Goal: Task Accomplishment & Management: Manage account settings

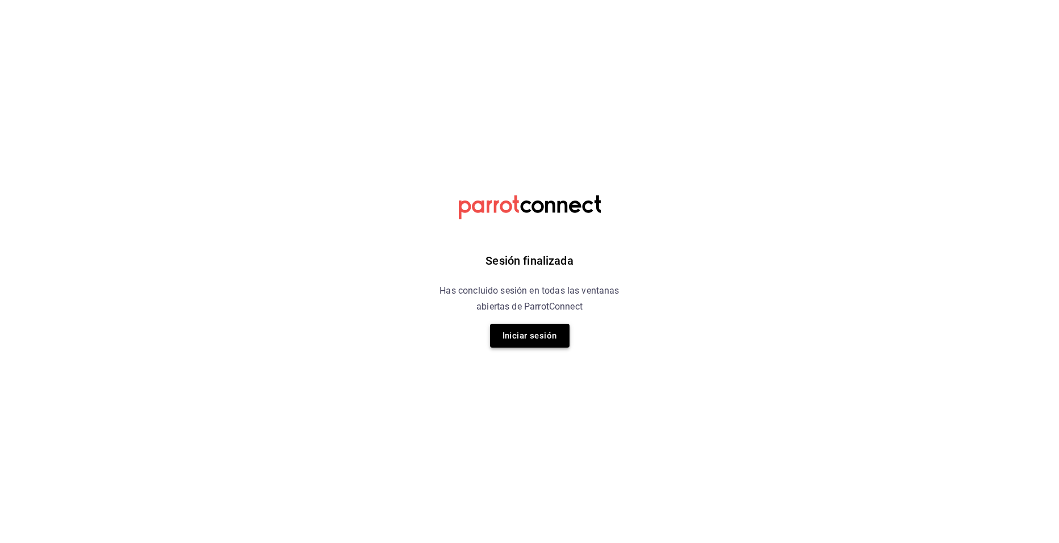
click at [536, 334] on button "Iniciar sesión" at bounding box center [529, 336] width 79 height 24
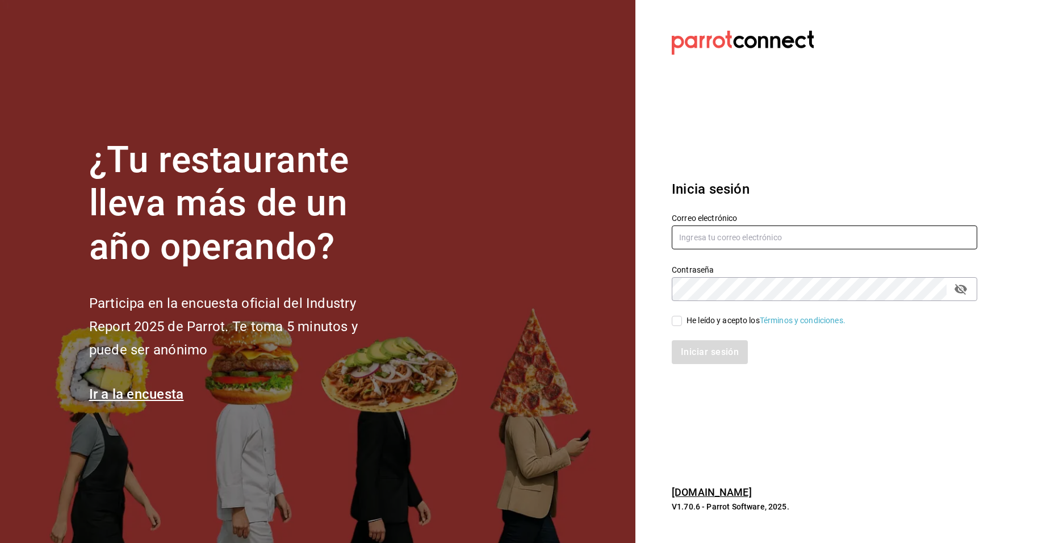
type input "[PERSON_NAME][EMAIL_ADDRESS][DOMAIN_NAME]"
click at [801, 235] on input "esteban.lima@alpura.com" at bounding box center [823, 237] width 305 height 24
drag, startPoint x: 801, startPoint y: 235, endPoint x: 642, endPoint y: 238, distance: 158.4
click at [642, 238] on section "Datos incorrectos. Verifica que tu Correo o Contraseña estén bien escritos. Ini…" at bounding box center [819, 271] width 369 height 543
paste input "antonio.pena@alpura.com"
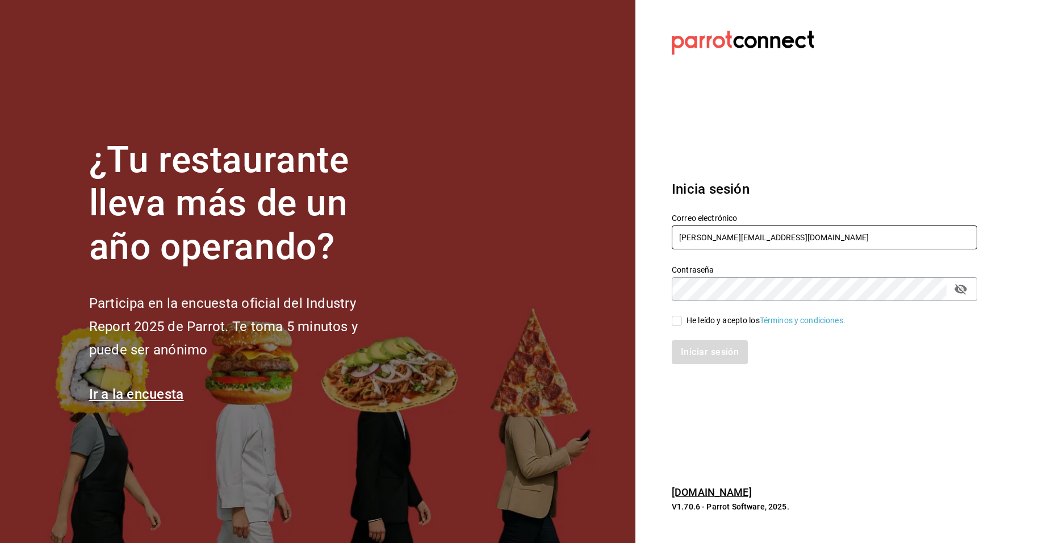
type input "antonio.pena@alpura.com"
click at [650, 342] on section "Datos incorrectos. Verifica que tu Correo o Contraseña estén bien escritos. Ini…" at bounding box center [819, 271] width 369 height 543
click at [674, 324] on input "He leído y acepto los Términos y condiciones." at bounding box center [676, 321] width 10 height 10
checkbox input "true"
click at [692, 342] on button "Iniciar sesión" at bounding box center [709, 352] width 77 height 24
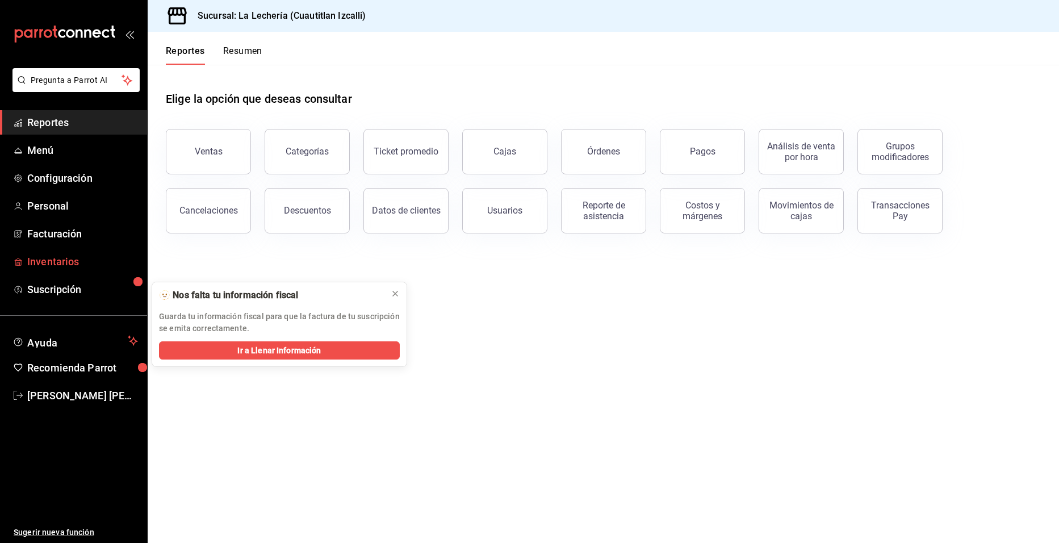
click at [65, 260] on span "Inventarios" at bounding box center [82, 261] width 111 height 15
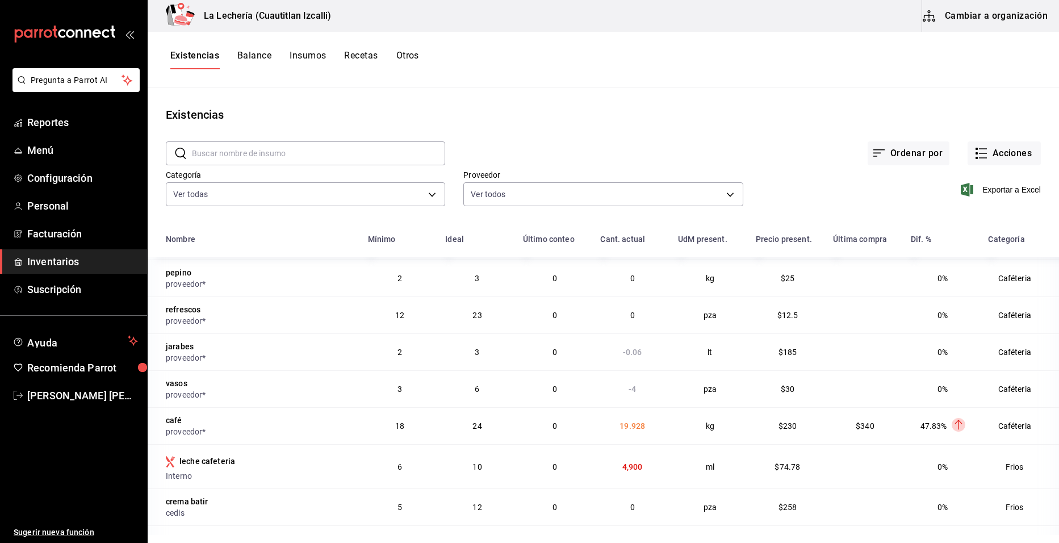
scroll to position [149, 0]
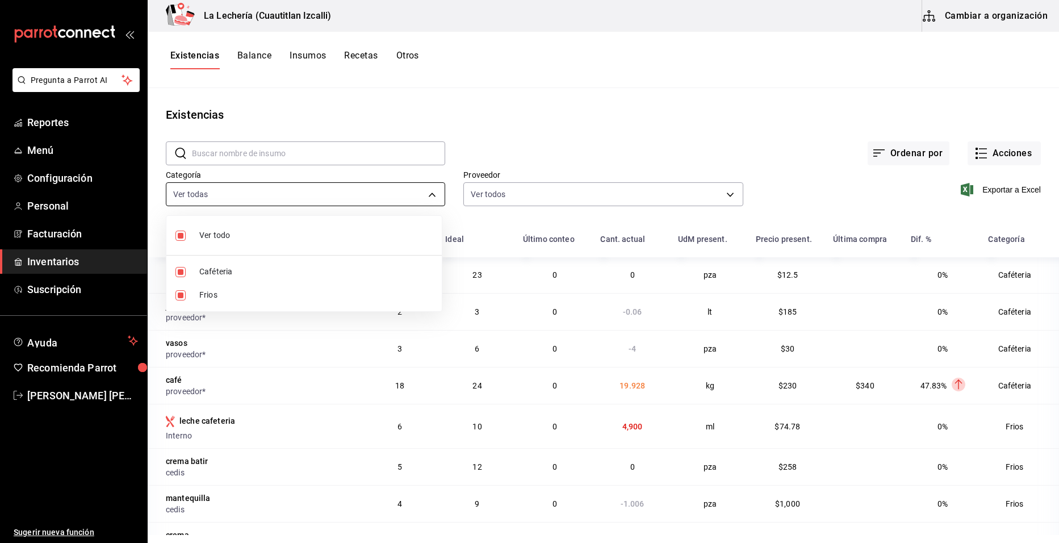
click at [432, 196] on body "Pregunta a Parrot AI Reportes Menú Configuración Personal Facturación Inventari…" at bounding box center [529, 267] width 1059 height 535
click at [505, 136] on div at bounding box center [529, 271] width 1059 height 543
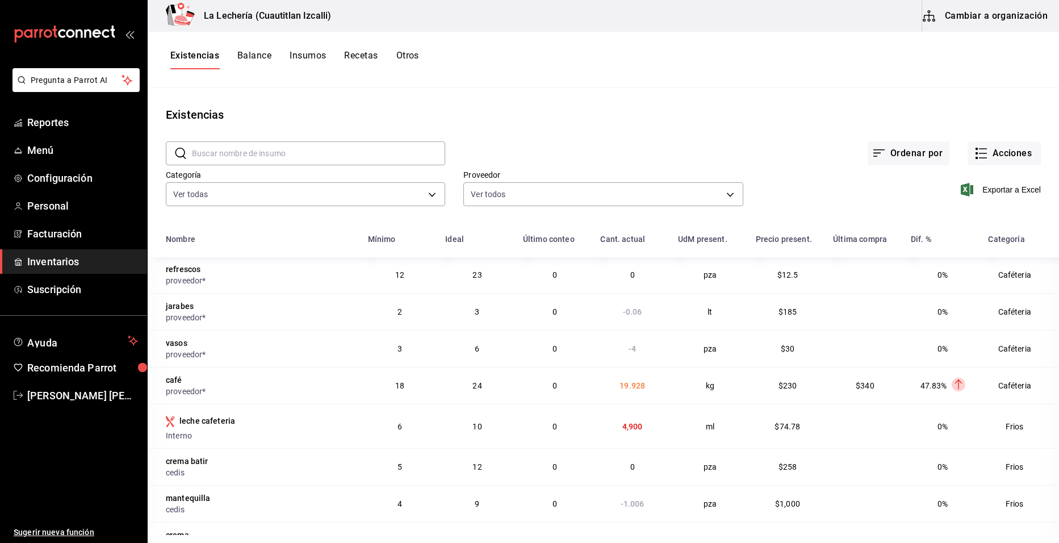
click at [309, 56] on button "Insumos" at bounding box center [307, 59] width 36 height 19
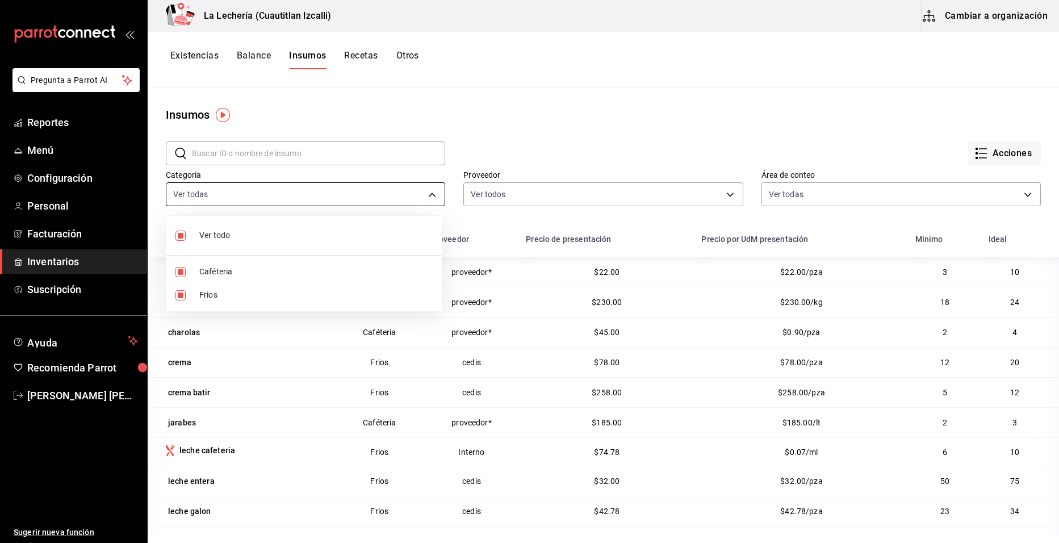
click at [295, 191] on body "Pregunta a Parrot AI Reportes Menú Configuración Personal Facturación Inventari…" at bounding box center [529, 267] width 1059 height 535
click at [280, 298] on span "Frios" at bounding box center [315, 295] width 233 height 12
type input "d58a59de-c080-4393-be25-ad0cb973e4ca"
checkbox input "false"
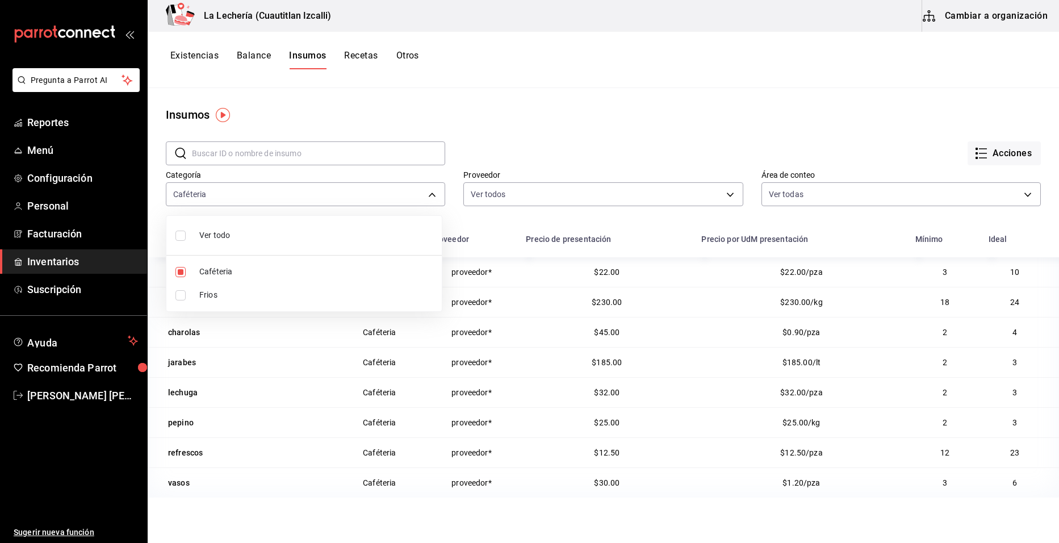
click at [182, 272] on input "checkbox" at bounding box center [180, 272] width 10 height 10
checkbox input "false"
click at [180, 290] on input "checkbox" at bounding box center [180, 295] width 10 height 10
checkbox input "true"
type input "193f1fa1-b058-4eeb-b479-5c28e62c7977"
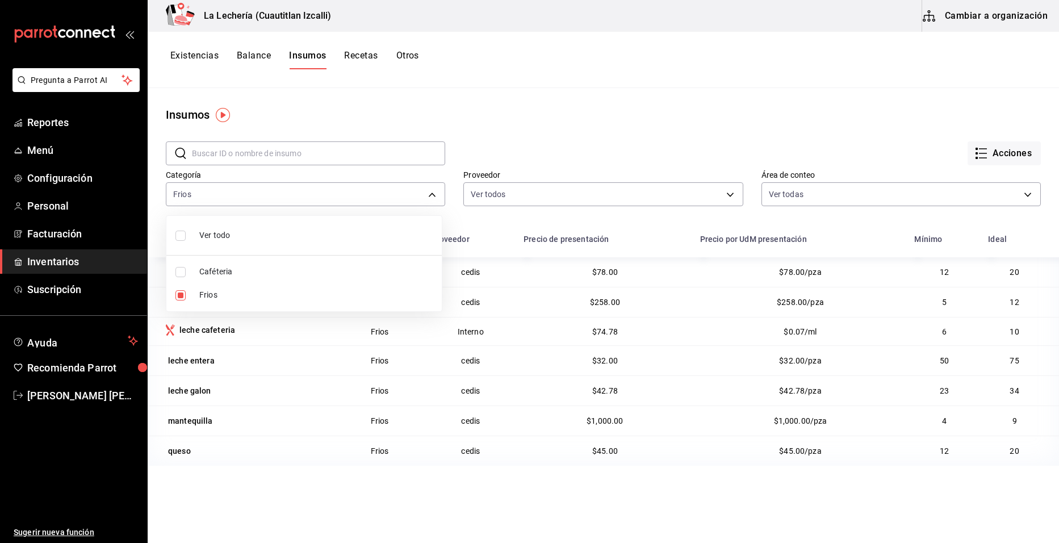
click at [359, 513] on div at bounding box center [529, 271] width 1059 height 543
click at [364, 57] on button "Recetas" at bounding box center [360, 59] width 33 height 19
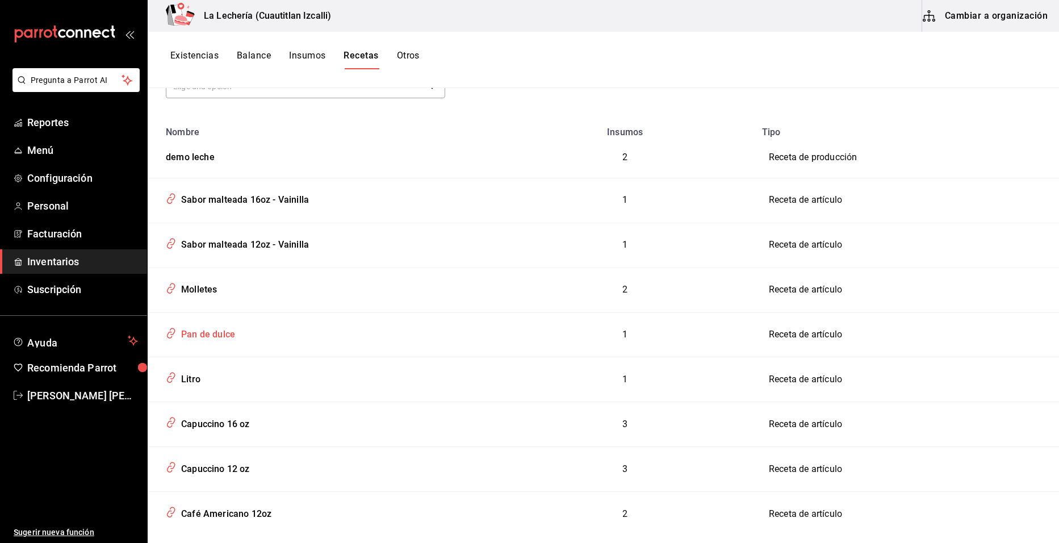
scroll to position [114, 0]
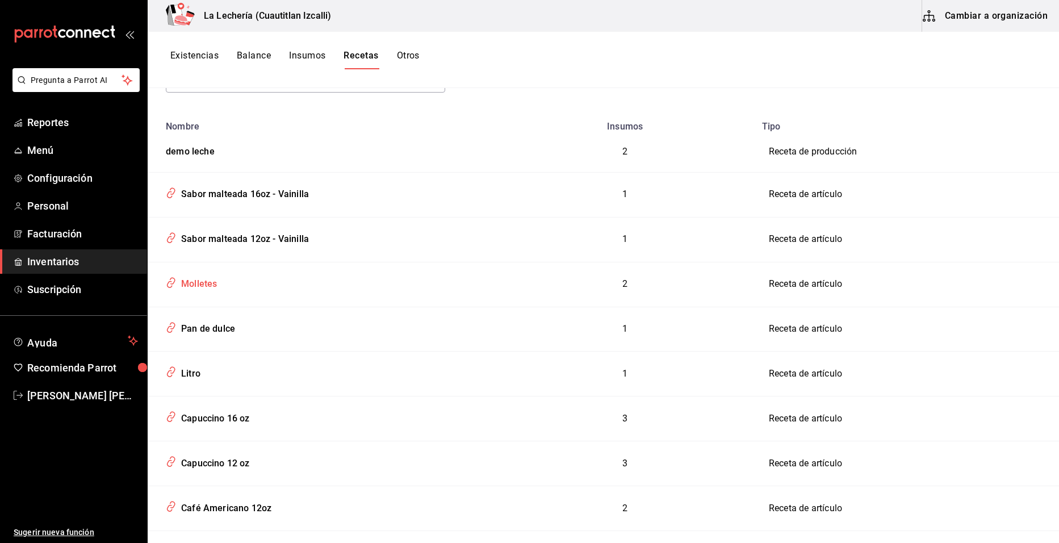
click at [190, 283] on div "Molletes" at bounding box center [197, 282] width 40 height 18
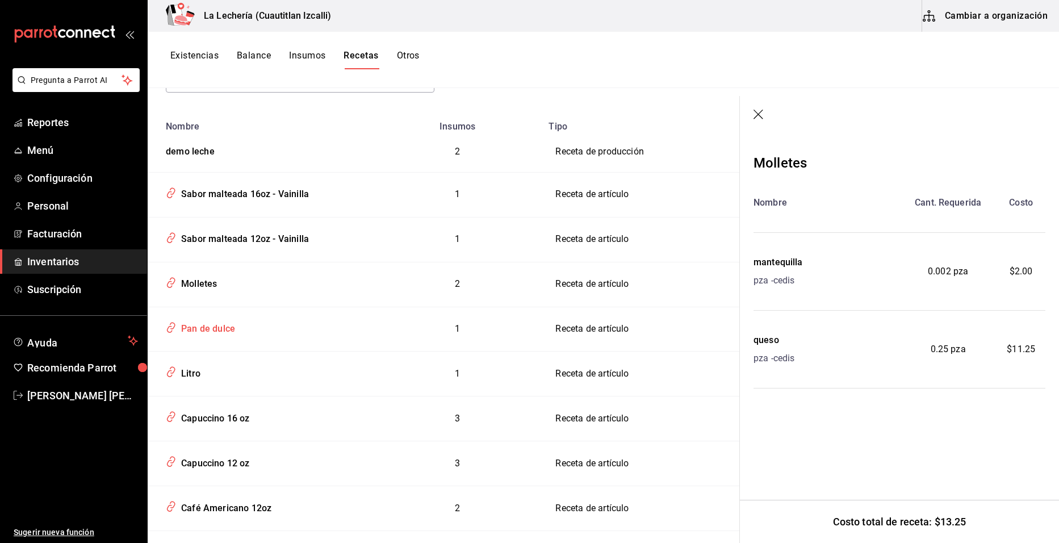
click at [187, 331] on div "Pan de dulce" at bounding box center [206, 327] width 58 height 18
click at [203, 326] on div "Pan de dulce" at bounding box center [206, 327] width 58 height 18
click at [196, 375] on div "Litro" at bounding box center [189, 372] width 24 height 18
click at [205, 200] on div "Sabor malteada 16oz - Vainilla" at bounding box center [243, 192] width 132 height 18
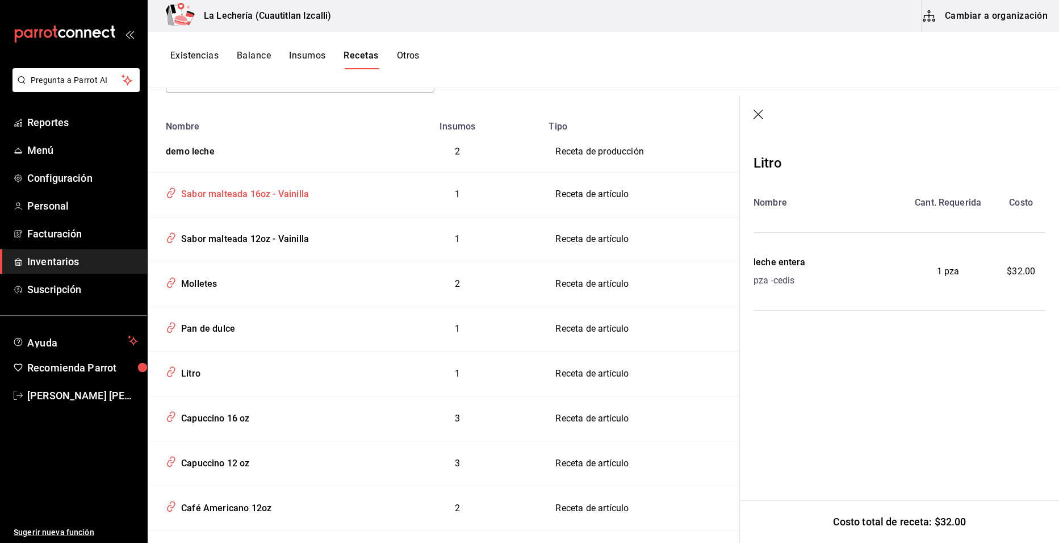
click at [240, 194] on div "Sabor malteada 16oz - Vainilla" at bounding box center [243, 192] width 132 height 18
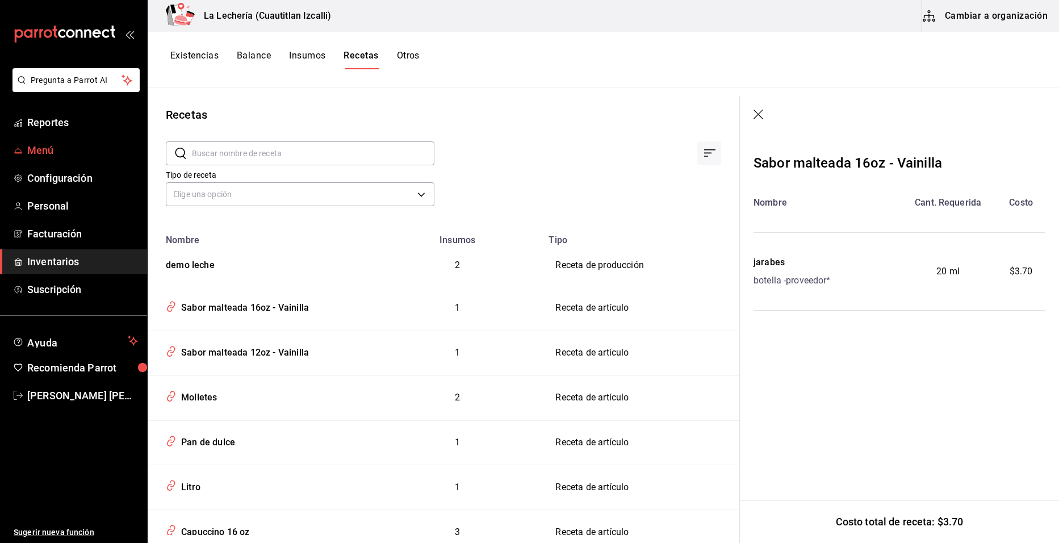
click at [37, 147] on span "Menú" at bounding box center [82, 149] width 111 height 15
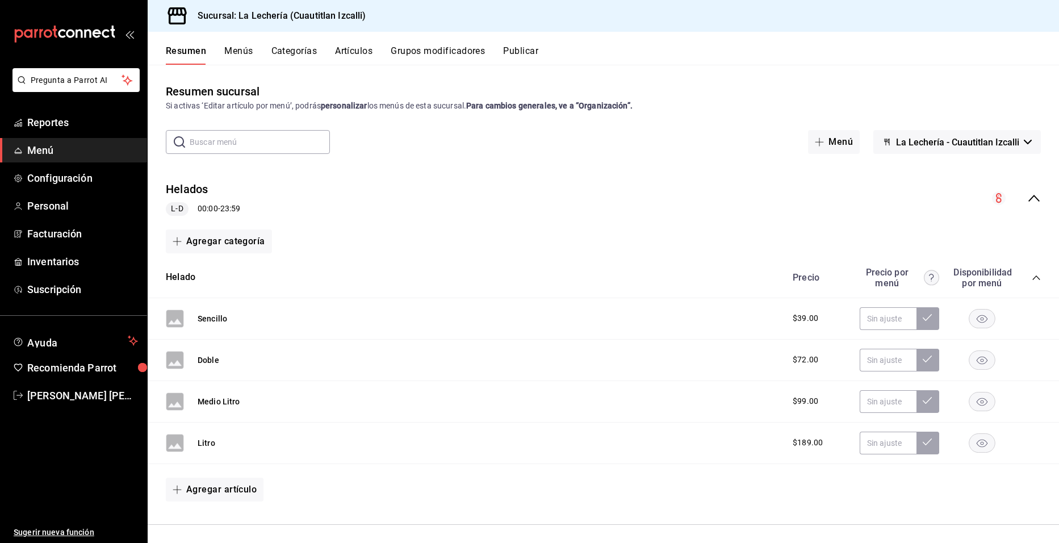
scroll to position [57, 0]
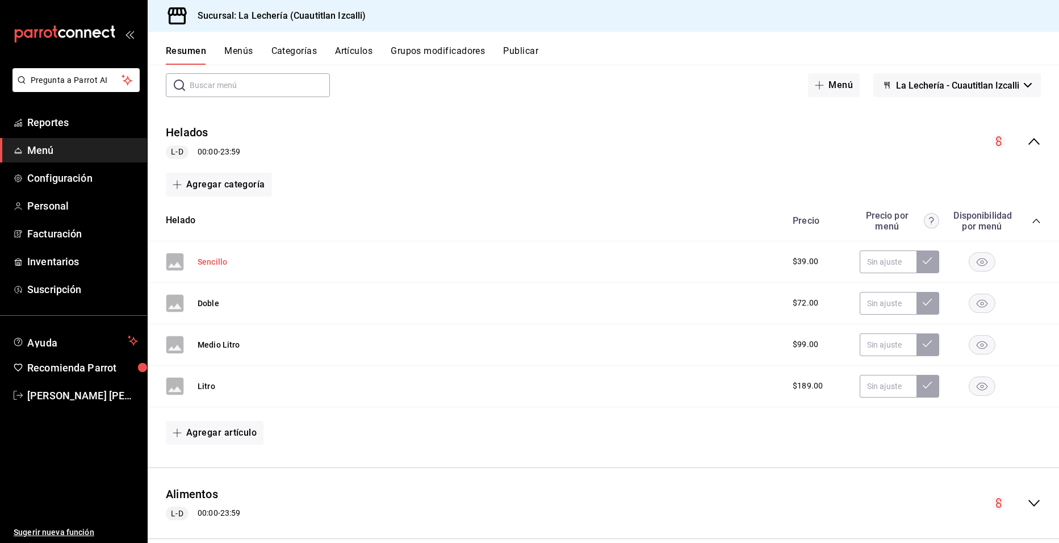
click at [216, 264] on button "Sencillo" at bounding box center [213, 261] width 30 height 11
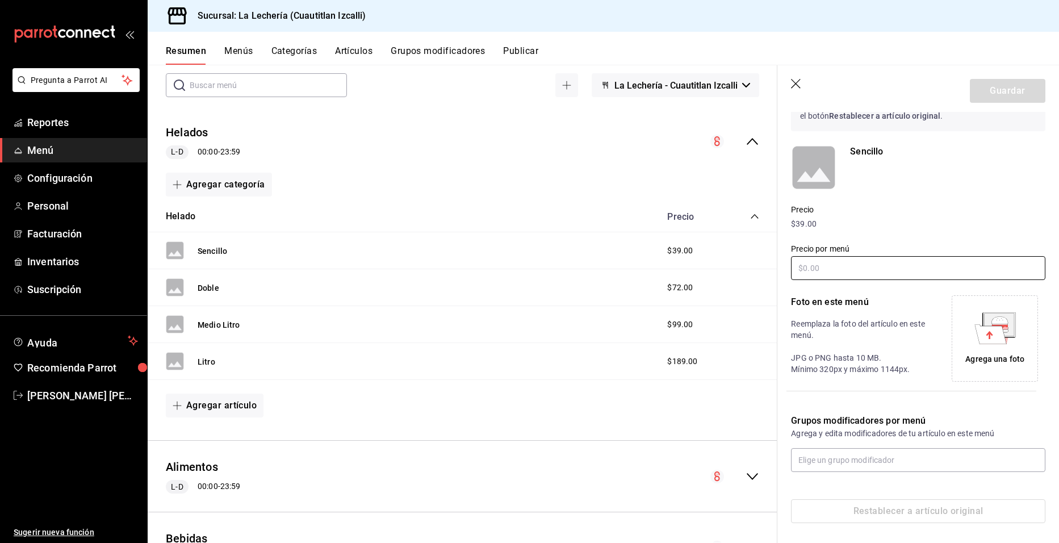
scroll to position [73, 0]
click at [201, 283] on button "Doble" at bounding box center [209, 287] width 22 height 11
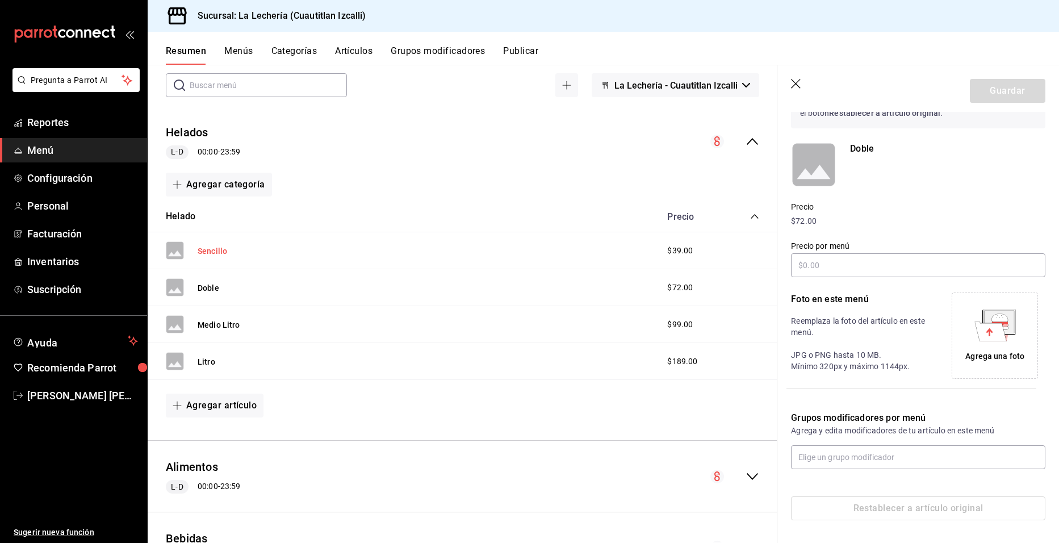
click at [213, 249] on button "Sencillo" at bounding box center [213, 250] width 30 height 11
click at [208, 286] on button "Doble" at bounding box center [209, 287] width 22 height 11
click at [214, 321] on button "Medio Litro" at bounding box center [219, 324] width 43 height 11
click at [201, 363] on button "Litro" at bounding box center [207, 361] width 18 height 11
click at [238, 52] on button "Menús" at bounding box center [238, 54] width 28 height 19
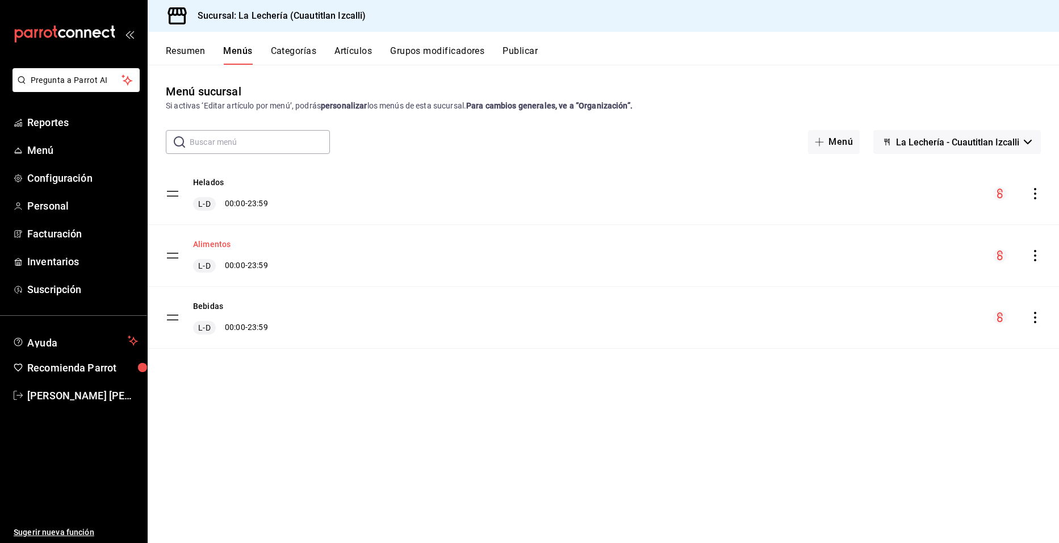
click at [215, 247] on button "Alimentos" at bounding box center [211, 243] width 37 height 11
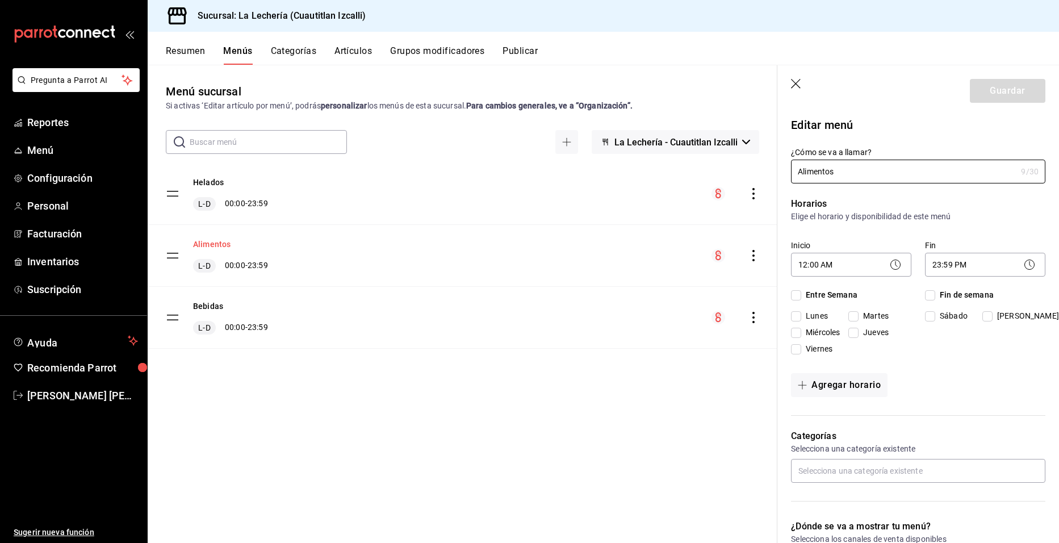
checkbox input "true"
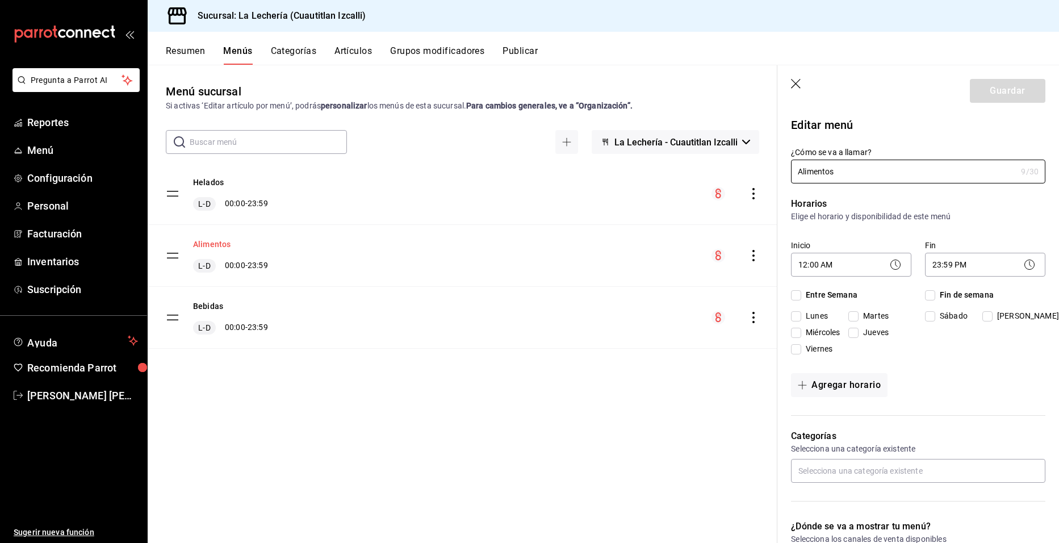
checkbox input "true"
click at [174, 314] on tbody "Helados [PERSON_NAME] 00:00 - 23:59 Alimentos [PERSON_NAME] 00:00 - 23:59 Bebid…" at bounding box center [462, 256] width 629 height 186
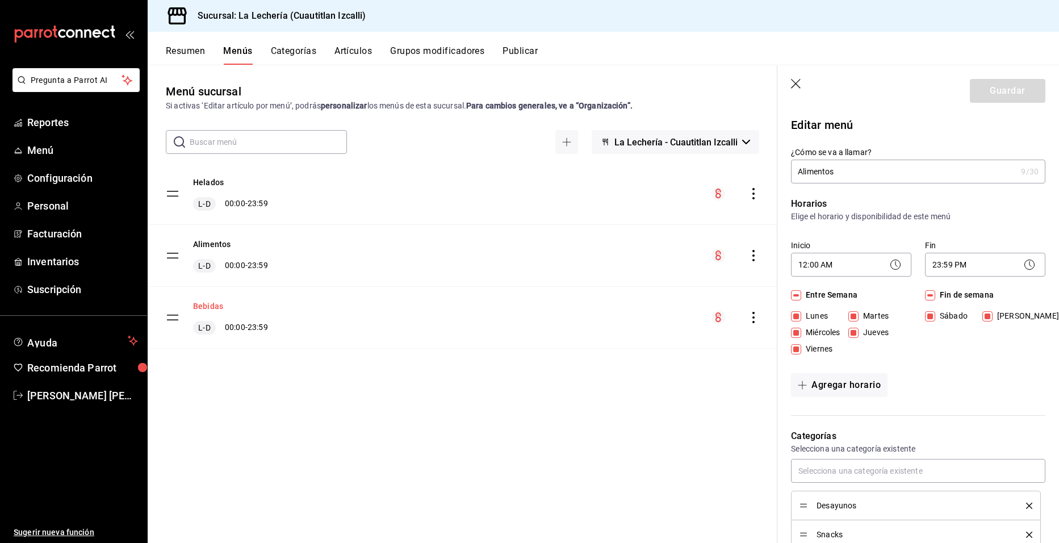
click at [208, 303] on button "Bebidas" at bounding box center [208, 305] width 30 height 11
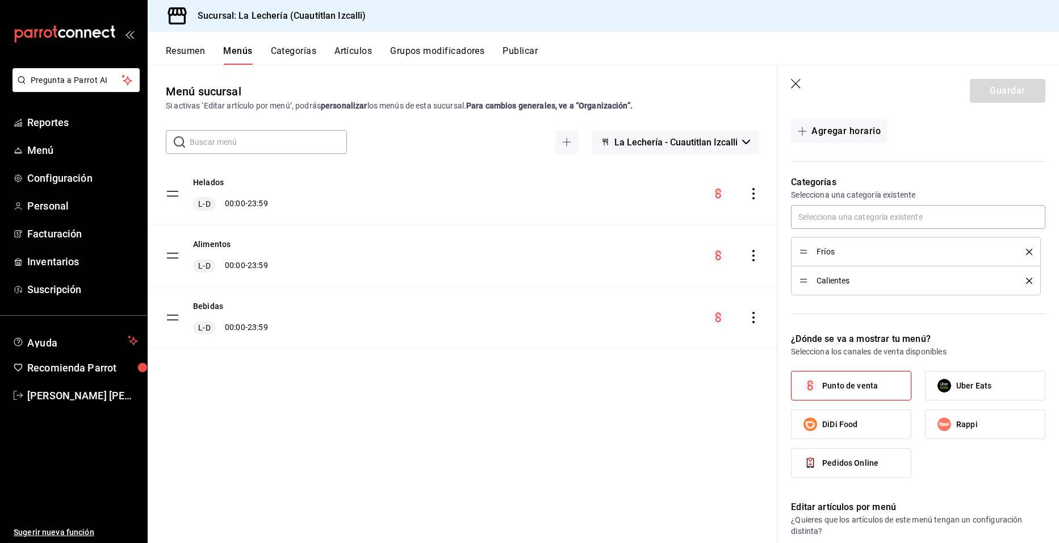
scroll to position [197, 0]
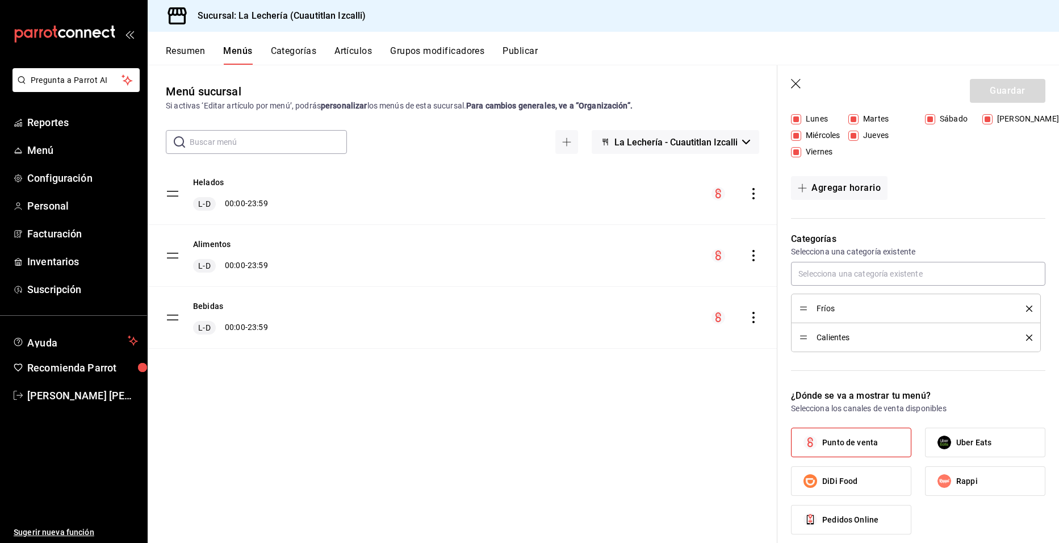
click at [825, 306] on span "Fríos" at bounding box center [912, 308] width 192 height 8
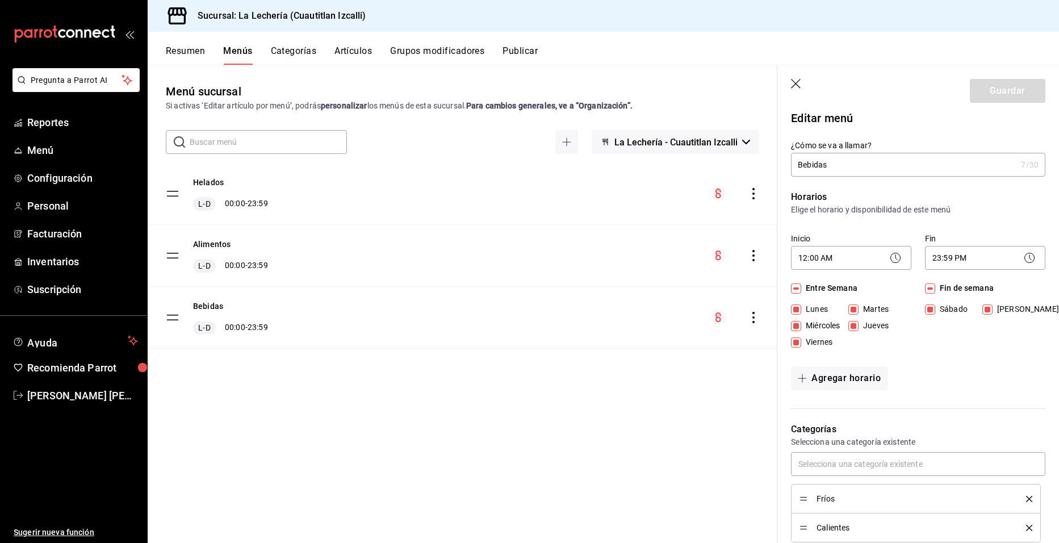
scroll to position [0, 0]
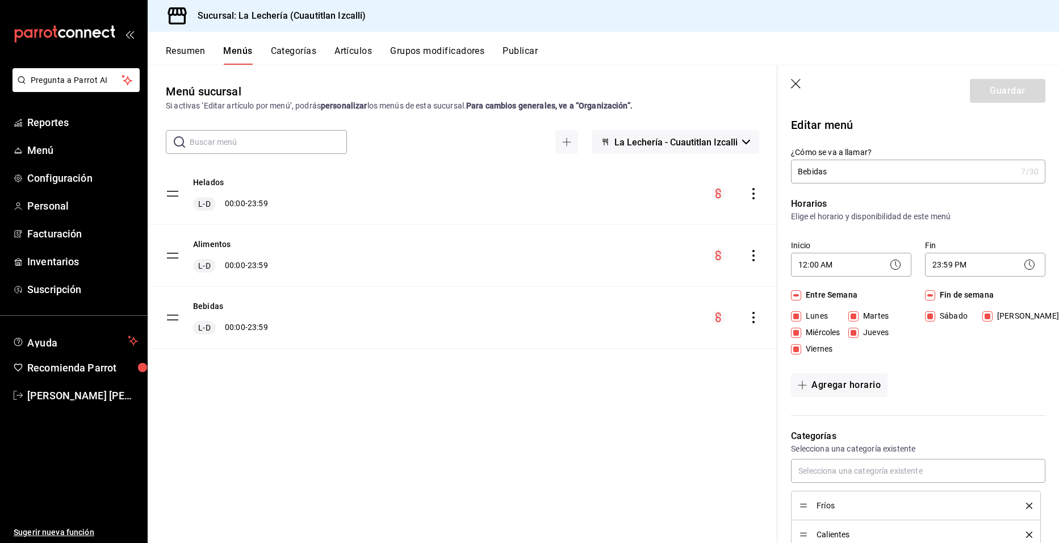
click at [173, 194] on tbody "Helados [PERSON_NAME] 00:00 - 23:59 Alimentos [PERSON_NAME] 00:00 - 23:59 Bebid…" at bounding box center [462, 256] width 629 height 186
click at [173, 192] on tbody "Helados [PERSON_NAME] 00:00 - 23:59 Alimentos [PERSON_NAME] 00:00 - 23:59 Bebid…" at bounding box center [462, 256] width 629 height 186
click at [755, 195] on icon "actions" at bounding box center [752, 193] width 11 height 11
click at [552, 427] on div at bounding box center [529, 271] width 1059 height 543
click at [208, 183] on button "Helados" at bounding box center [208, 182] width 31 height 11
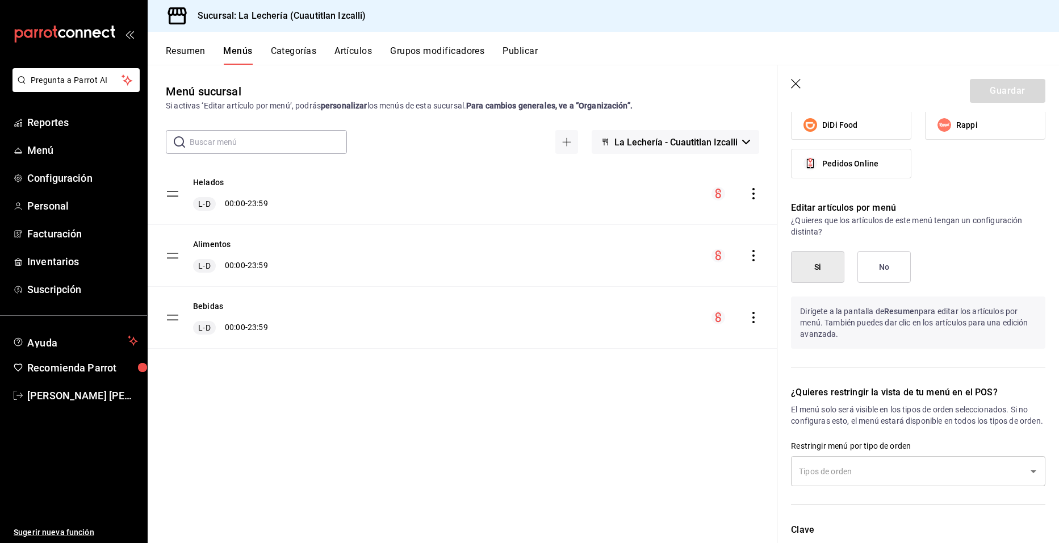
scroll to position [452, 0]
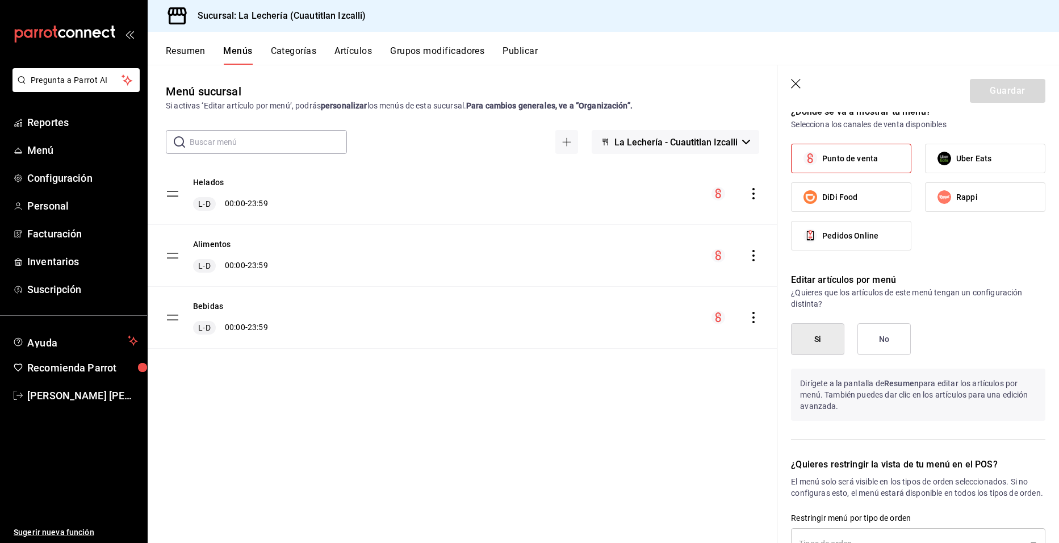
click at [361, 54] on button "Artículos" at bounding box center [352, 54] width 37 height 19
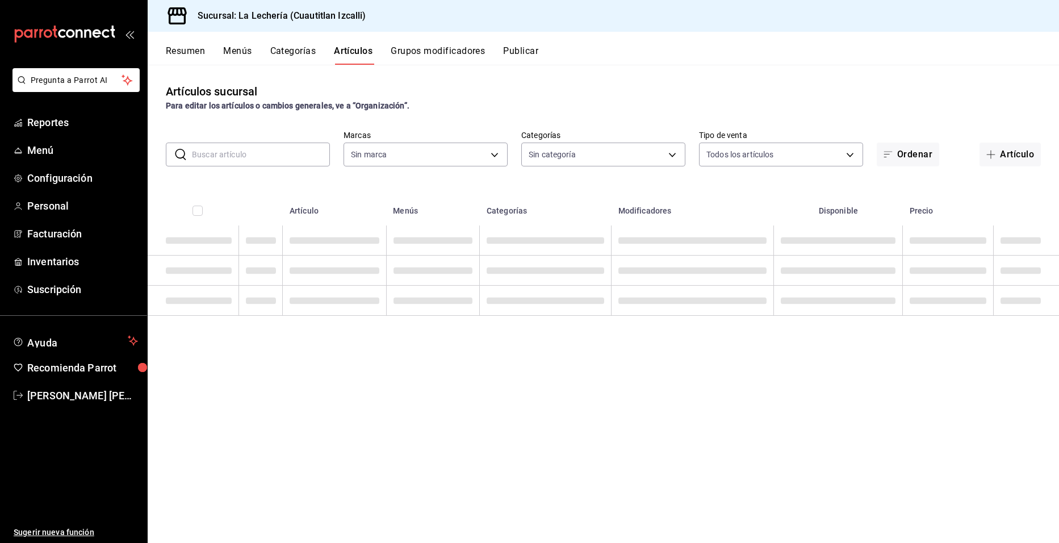
type input "21259822-d269-4c91-89f1-62aa314cf77d"
type input "b5db8e62-443b-49c0-a8b1-0f7f5d6a90d2,13ff4a7d-1b2c-43d5-8d3f-92355d9e3b46,34103…"
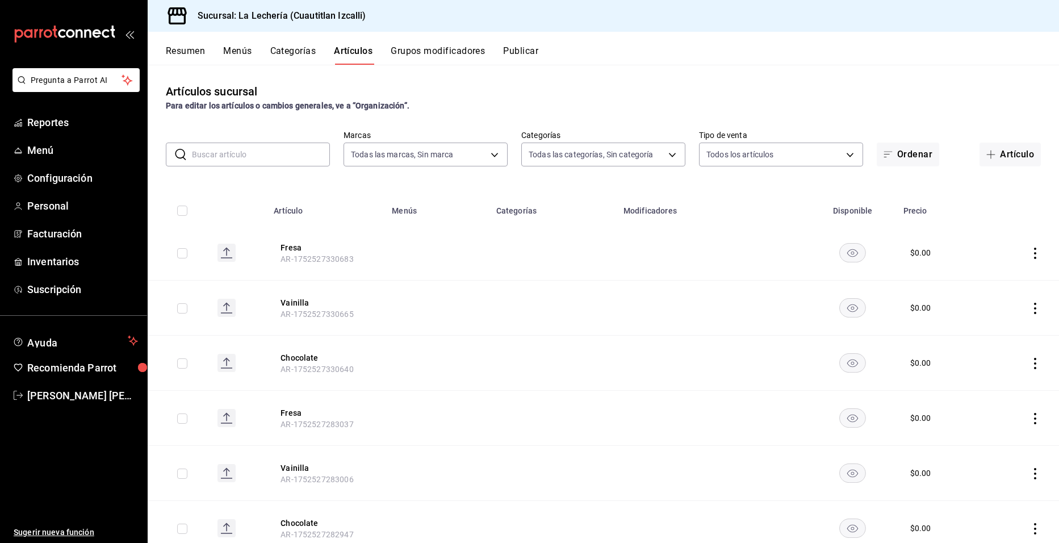
click at [224, 252] on rect at bounding box center [226, 252] width 18 height 18
click at [1029, 255] on icon "actions" at bounding box center [1034, 252] width 11 height 11
click at [1006, 209] on div at bounding box center [529, 271] width 1059 height 543
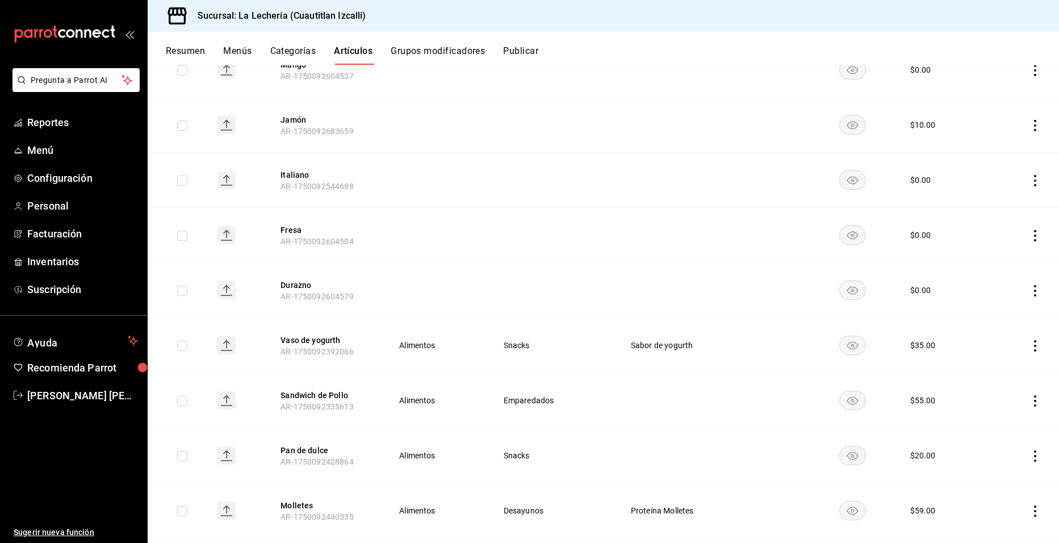
scroll to position [1249, 0]
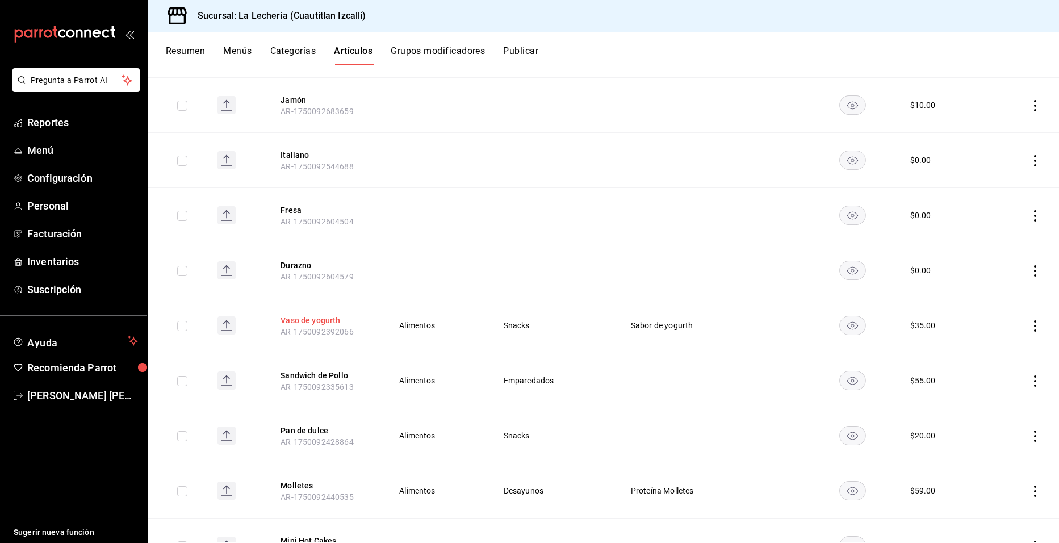
click at [304, 316] on button "Vaso de yogurth" at bounding box center [325, 319] width 91 height 11
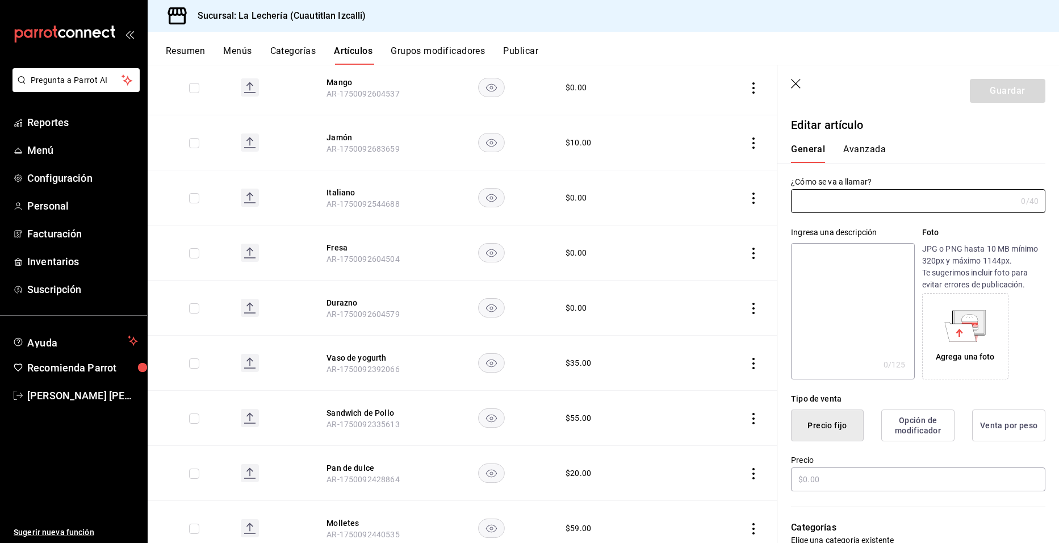
type input "Vaso de yogurth"
type input "AR-1750092392066"
type input "$35.00"
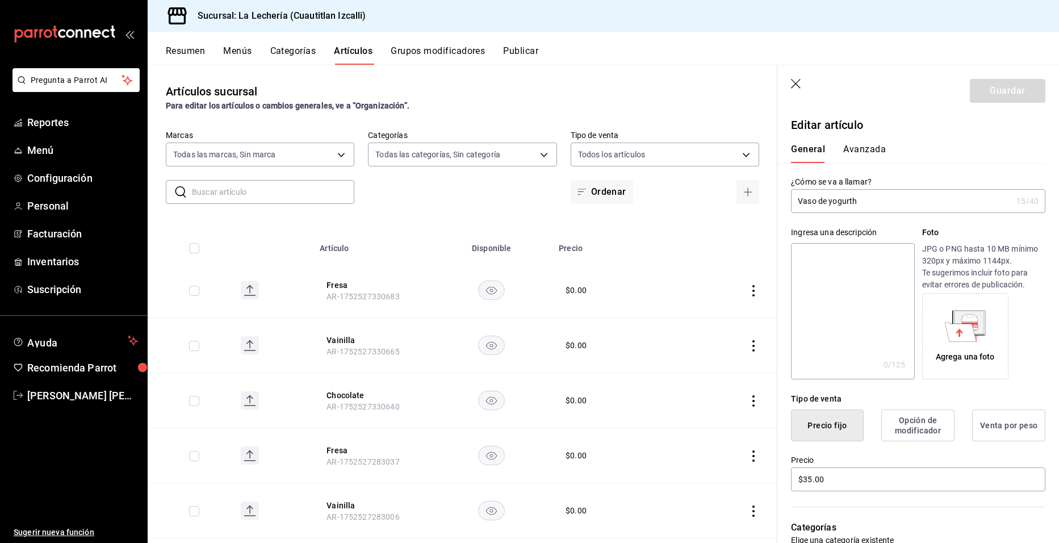
click at [604, 85] on div "Artículos sucursal Para editar los artículos o cambios generales, ve a “Organiz…" at bounding box center [462, 97] width 629 height 29
click at [795, 80] on icon "button" at bounding box center [796, 84] width 11 height 11
click at [797, 83] on icon "button" at bounding box center [796, 84] width 11 height 11
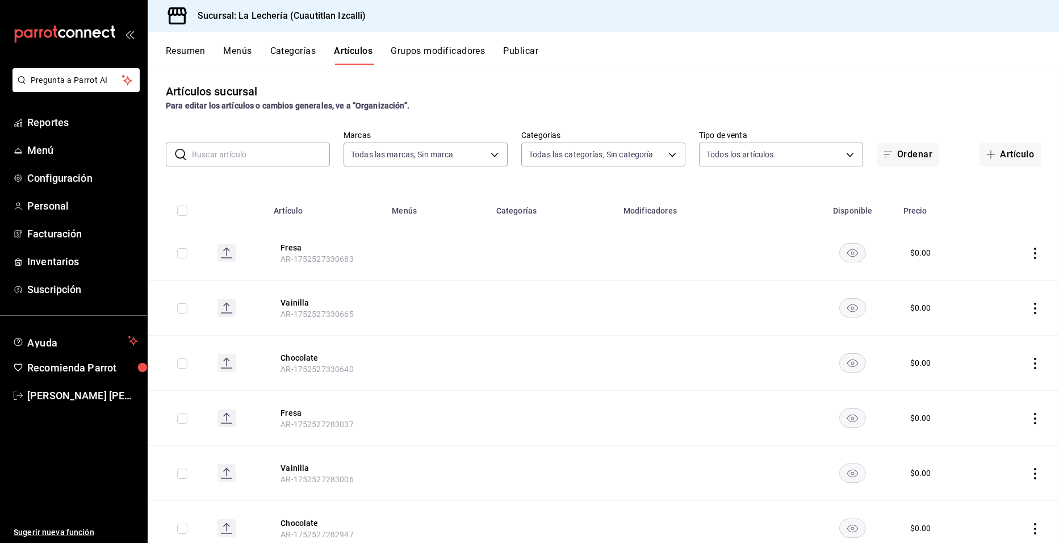
click at [797, 83] on main "Artículos sucursal Para editar los artículos o cambios generales, ve a “Organiz…" at bounding box center [603, 304] width 911 height 478
click at [797, 83] on div "Artículos sucursal Para editar los artículos o cambios generales, ve a “Organiz…" at bounding box center [603, 97] width 911 height 29
drag, startPoint x: 797, startPoint y: 83, endPoint x: 705, endPoint y: 81, distance: 91.4
click at [705, 81] on div "Artículos sucursal Para editar los artículos o cambios generales, ve a “Organiz…" at bounding box center [603, 303] width 911 height 477
click at [234, 55] on button "Menús" at bounding box center [237, 54] width 28 height 19
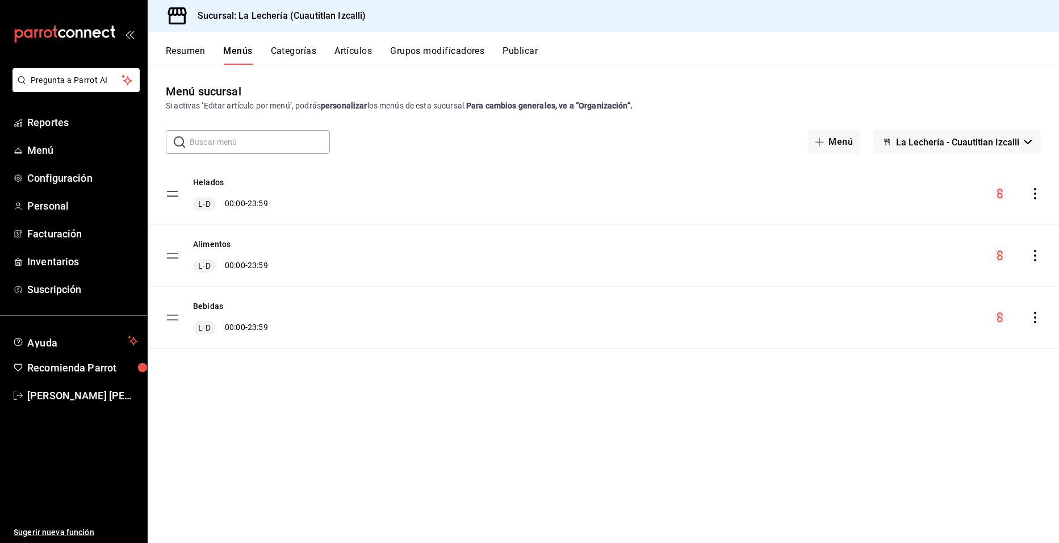
click at [179, 53] on button "Resumen" at bounding box center [185, 54] width 39 height 19
